Goal: Check status: Check status

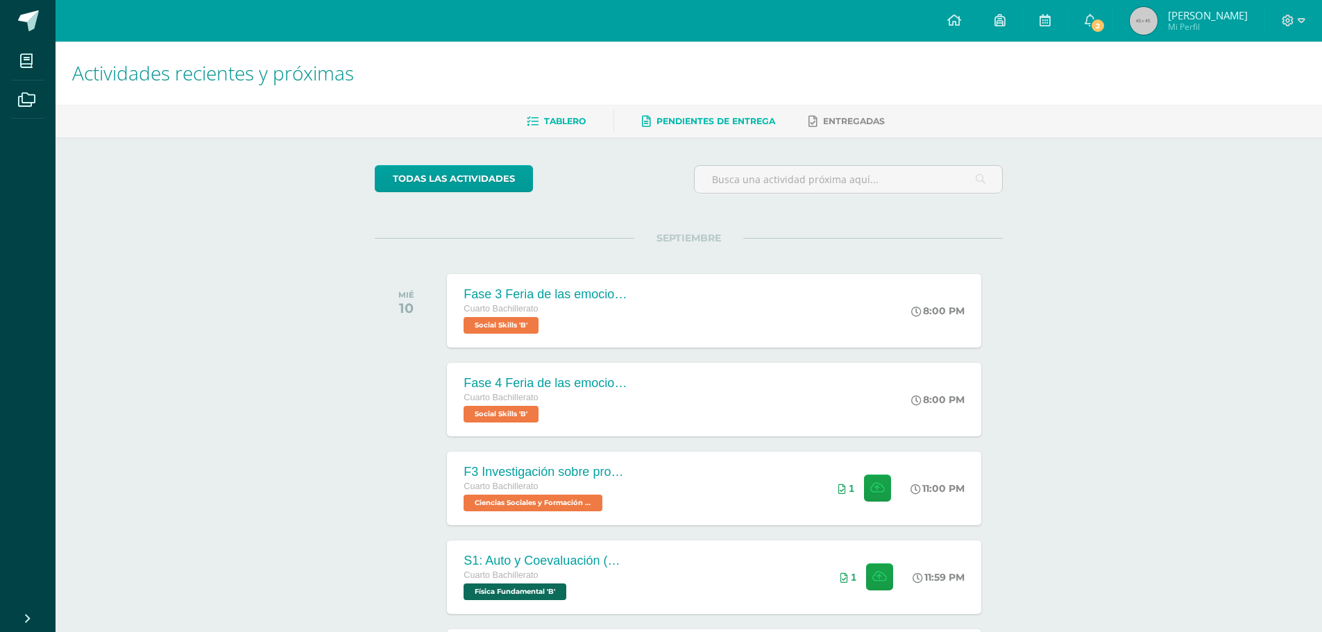
click at [710, 120] on span "Pendientes de entrega" at bounding box center [716, 121] width 119 height 10
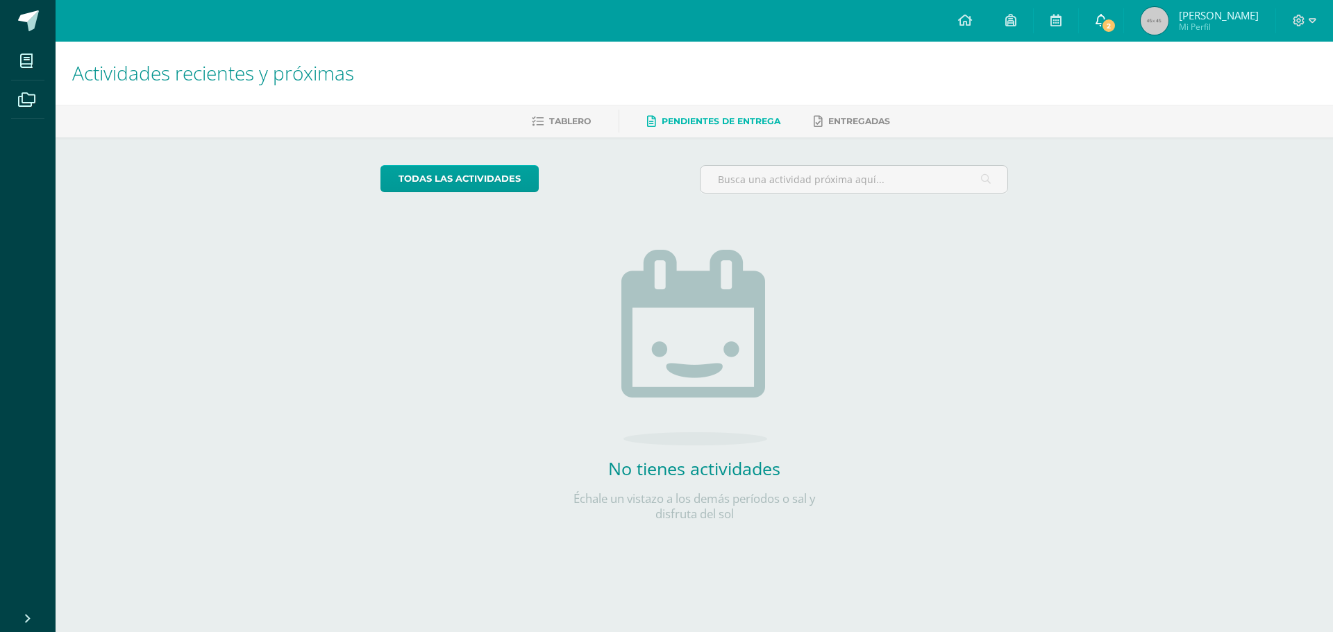
click at [1116, 24] on span "2" at bounding box center [1108, 25] width 15 height 15
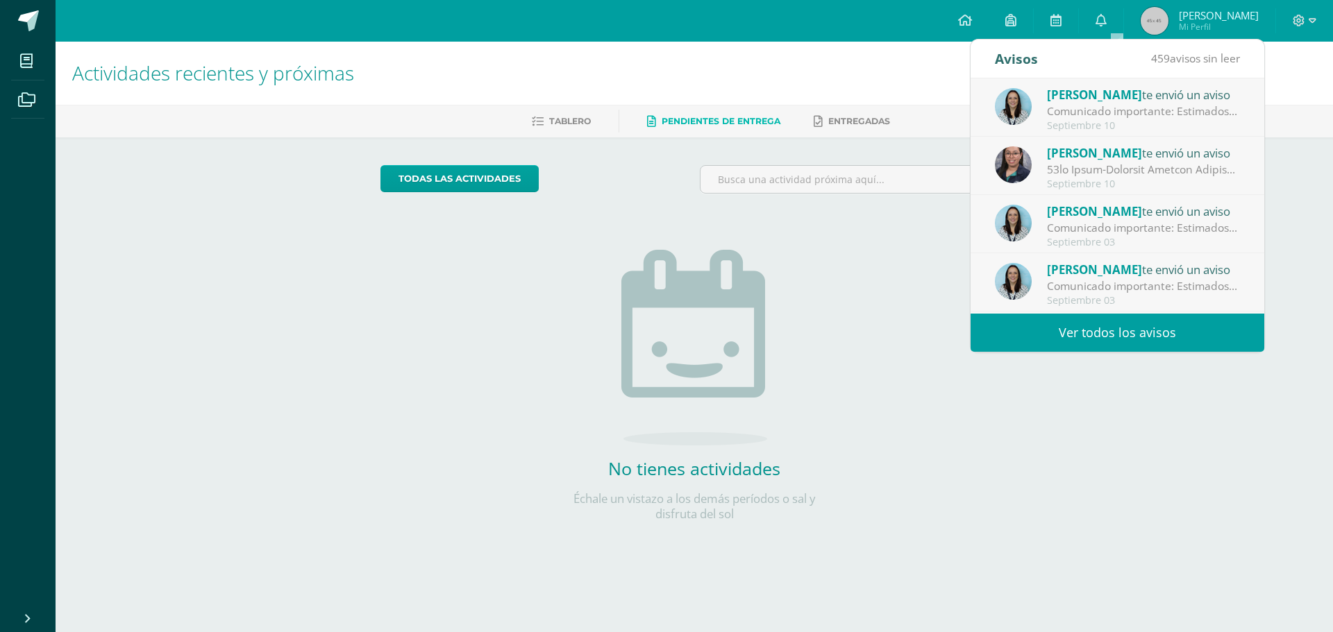
click at [1086, 96] on span "[PERSON_NAME]" at bounding box center [1094, 95] width 95 height 16
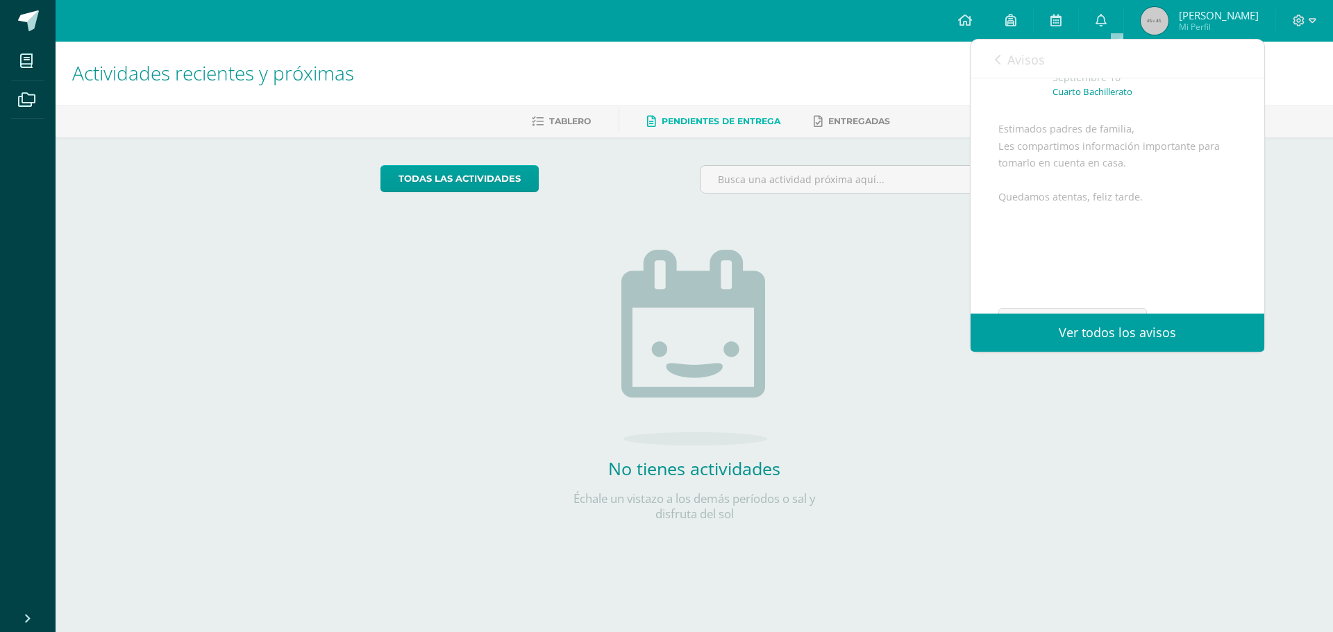
scroll to position [169, 0]
click at [1084, 268] on span "Archivo Adjunto" at bounding box center [1081, 270] width 95 height 26
click at [1107, 19] on icon at bounding box center [1100, 20] width 11 height 12
click at [1107, 17] on icon at bounding box center [1100, 20] width 11 height 12
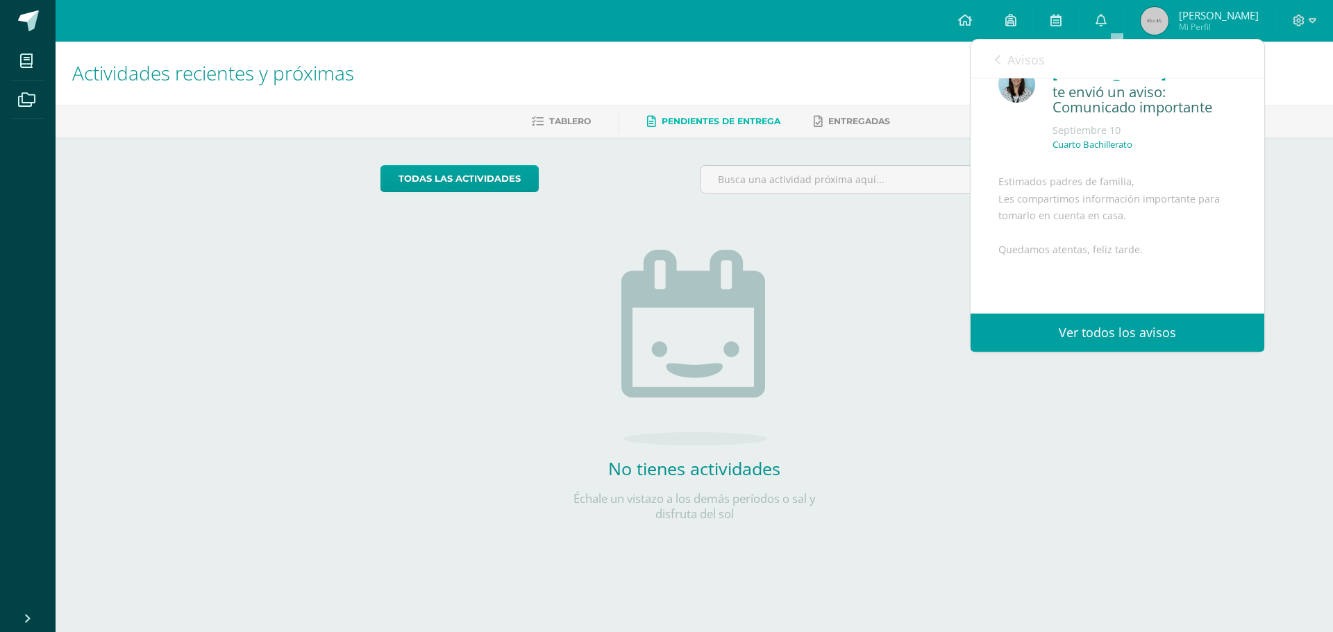
click at [683, 531] on div "todas las Actividades No tienes actividades Échale un vistazo a los demás perío…" at bounding box center [695, 351] width 684 height 429
